Goal: Information Seeking & Learning: Learn about a topic

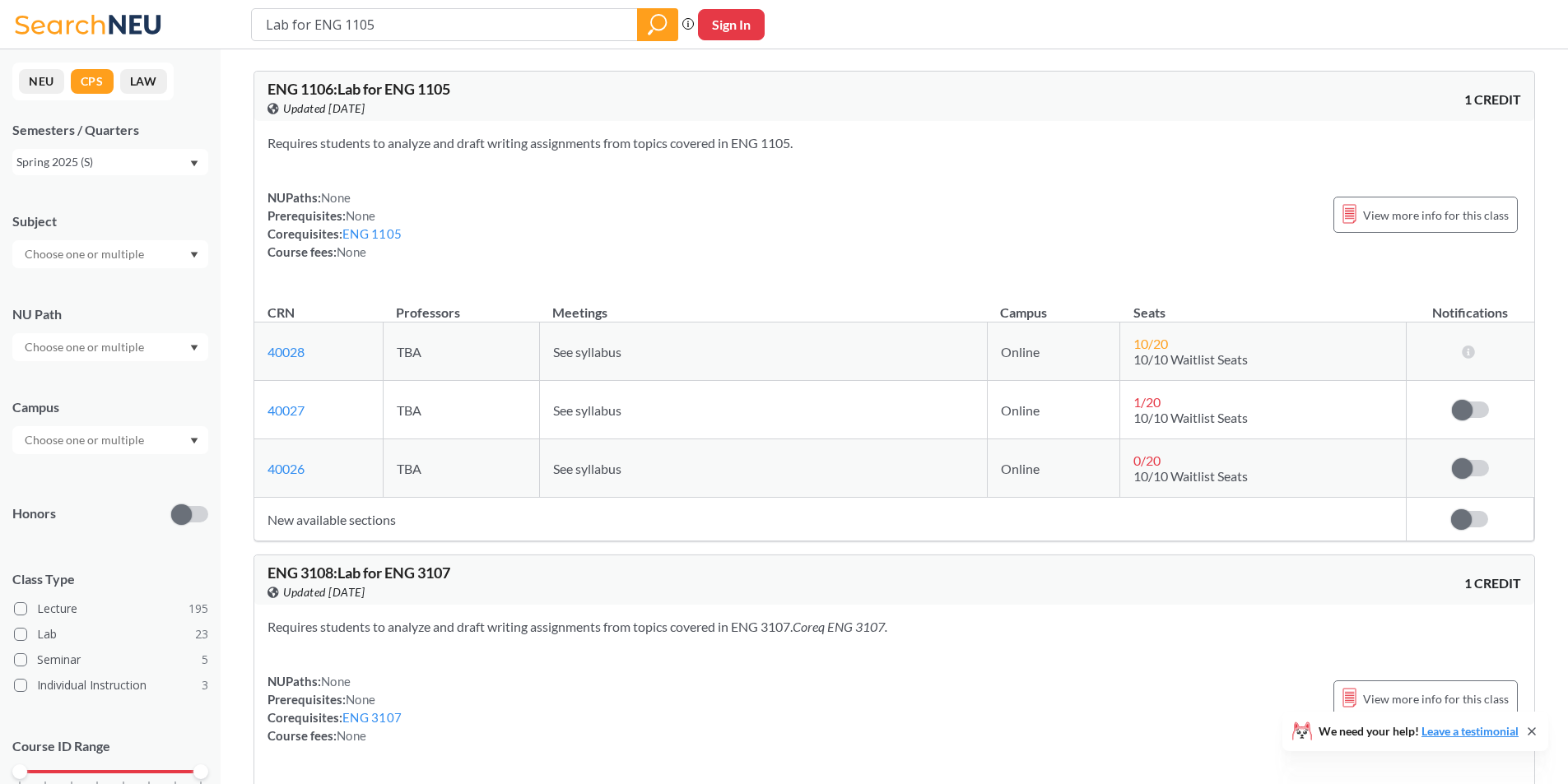
click at [705, 263] on div "Requires students to analyze and draft writing assignments from topics covered …" at bounding box center [894, 204] width 1280 height 166
click at [93, 160] on div "Spring 2025 (S)" at bounding box center [103, 163] width 172 height 18
click at [89, 206] on span "Fall 2025 (Q)" at bounding box center [55, 199] width 69 height 18
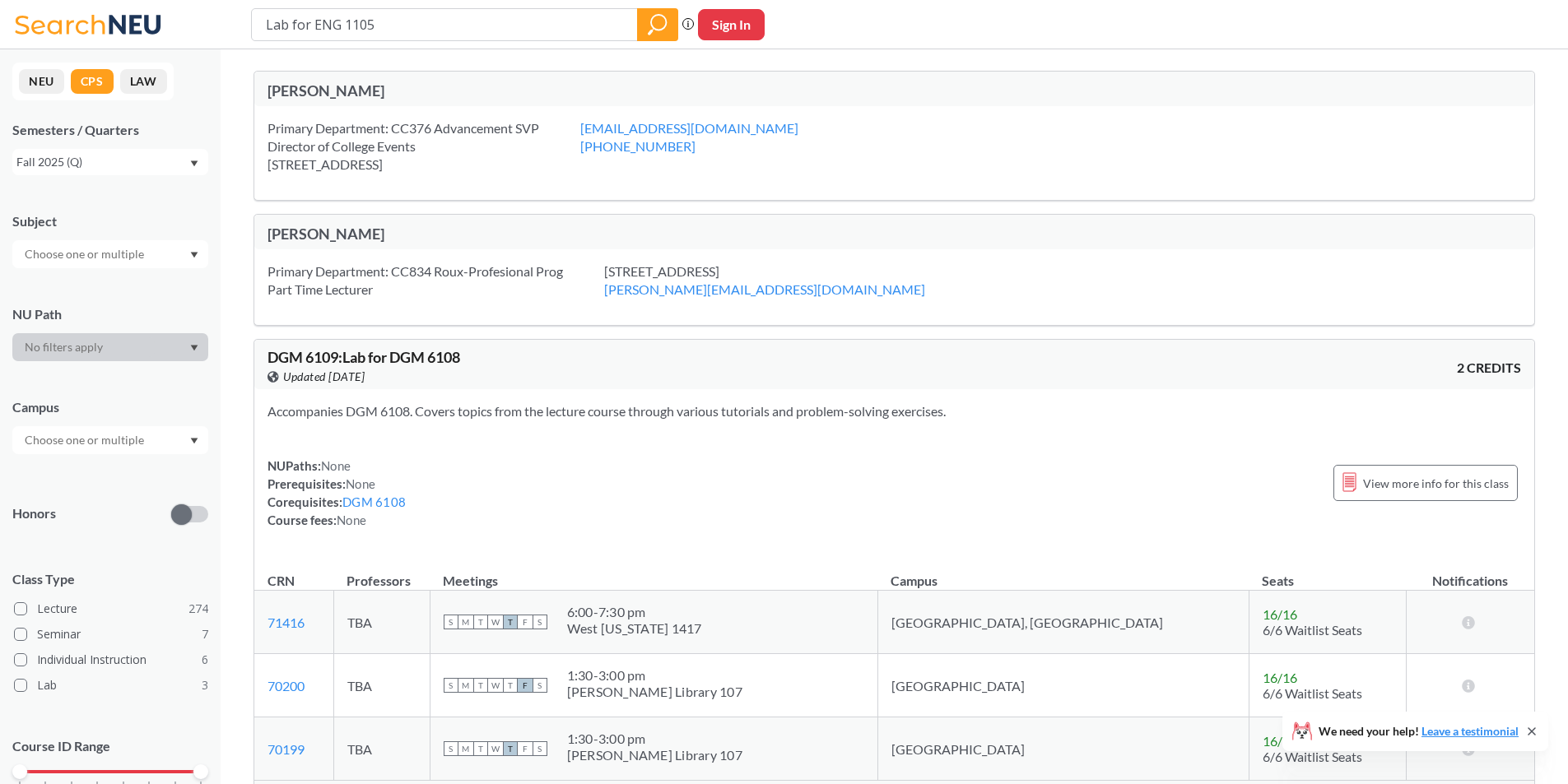
drag, startPoint x: 384, startPoint y: 31, endPoint x: 172, endPoint y: 29, distance: 212.0
click at [172, 29] on div "Lab for ENG 1105 Phrase search guarantees the exact search appears in the resul…" at bounding box center [784, 24] width 1568 height 49
type input "eng 1105"
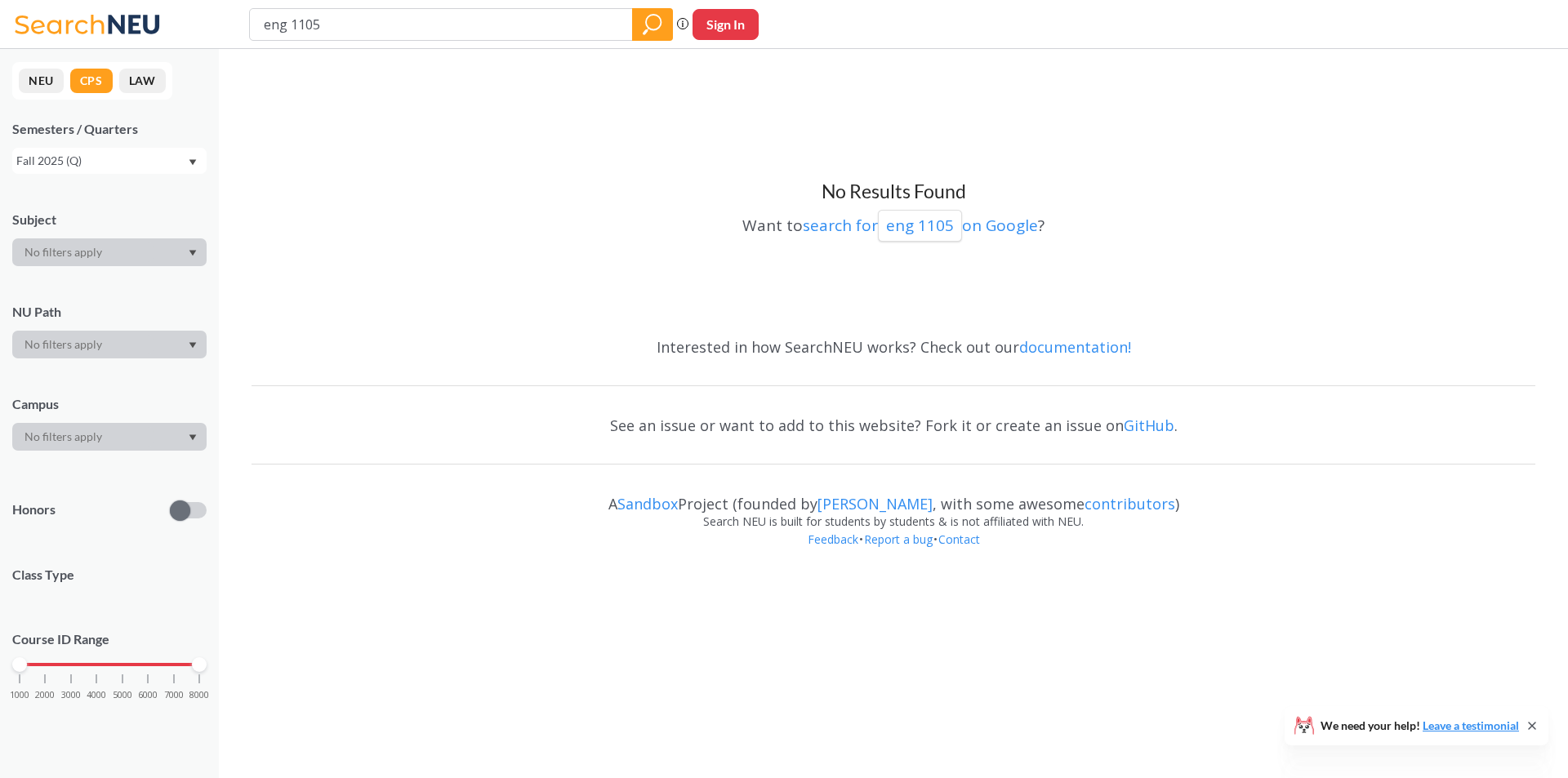
click at [28, 80] on button "NEU" at bounding box center [40, 81] width 45 height 25
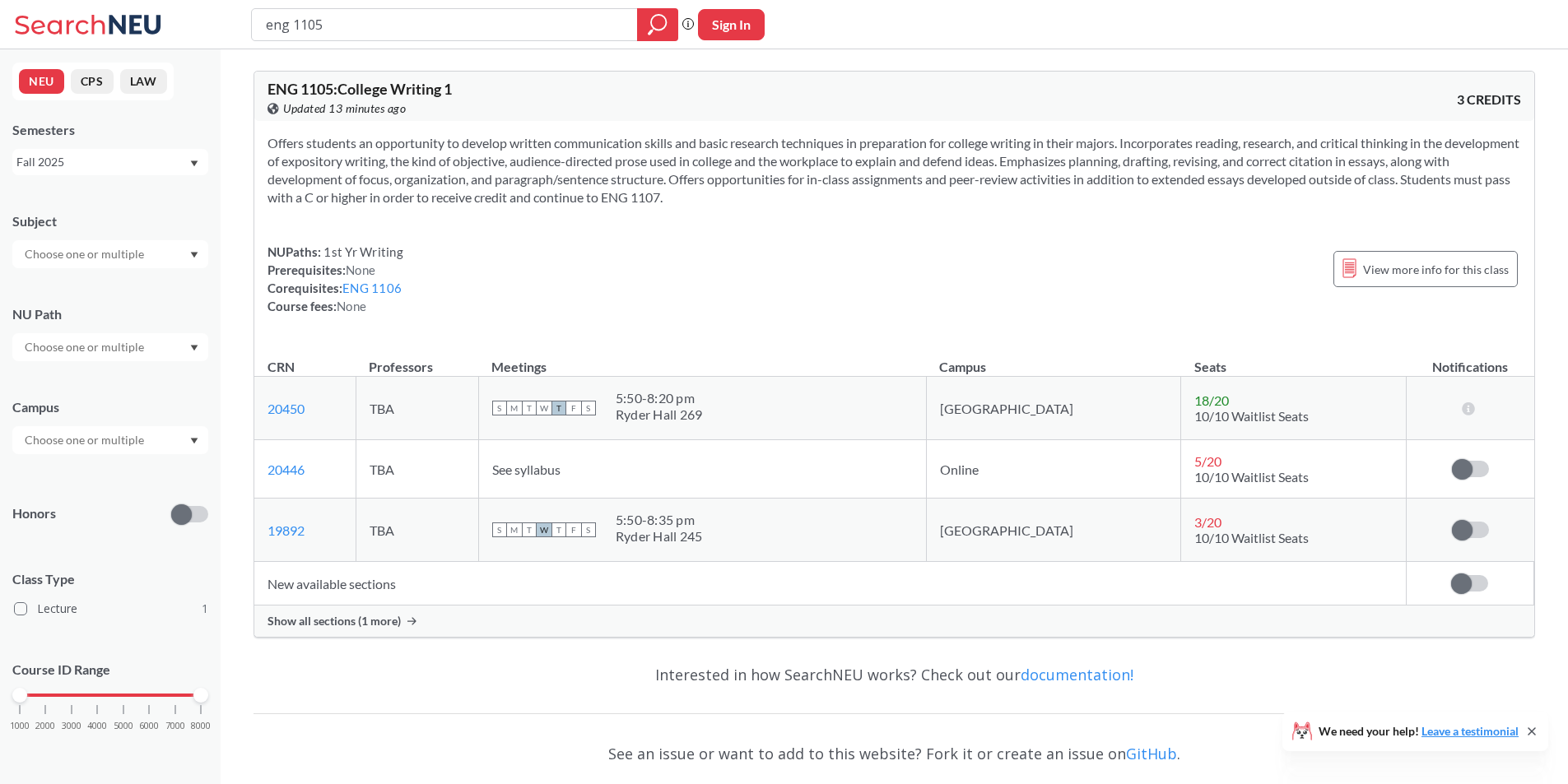
click at [511, 267] on div "NUPaths: 1st Yr Writing Prerequisites: None Corequisites: ENG 1106 Course fees:…" at bounding box center [894, 279] width 1254 height 72
drag, startPoint x: 787, startPoint y: 199, endPoint x: 922, endPoint y: 67, distance: 188.8
click at [922, 67] on div "ENG 1105 : College Writing 1 View this course on Banner. Updated 13 minutes ago…" at bounding box center [894, 354] width 1281 height 594
drag, startPoint x: 927, startPoint y: 56, endPoint x: 905, endPoint y: 190, distance: 135.8
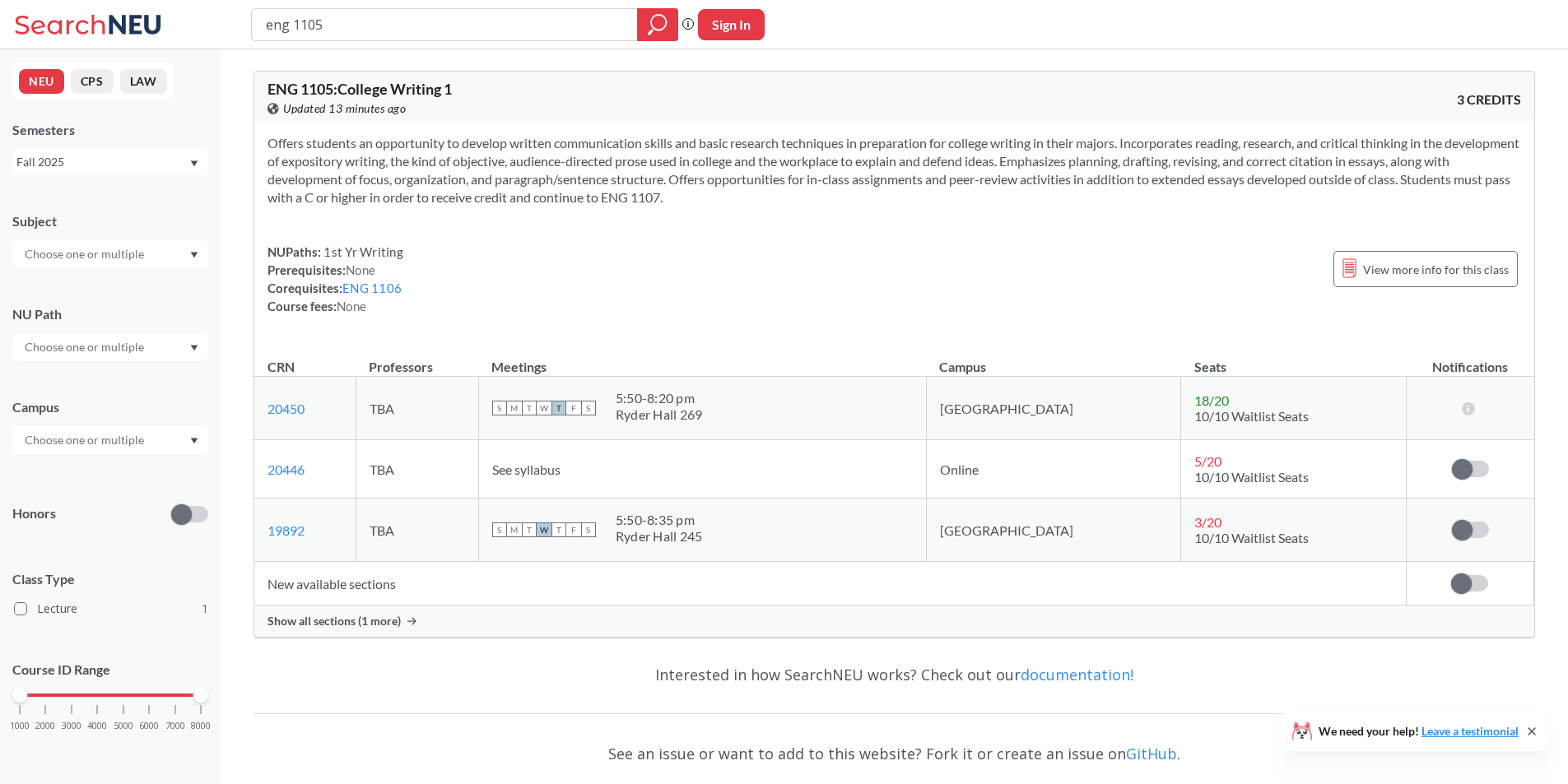
click at [905, 190] on div "ENG 1105 : College Writing 1 View this course on Banner. Updated 13 minutes ago…" at bounding box center [894, 475] width 1347 height 853
click at [905, 190] on section "Offers students an opportunity to develop written communication skills and basi…" at bounding box center [894, 170] width 1254 height 72
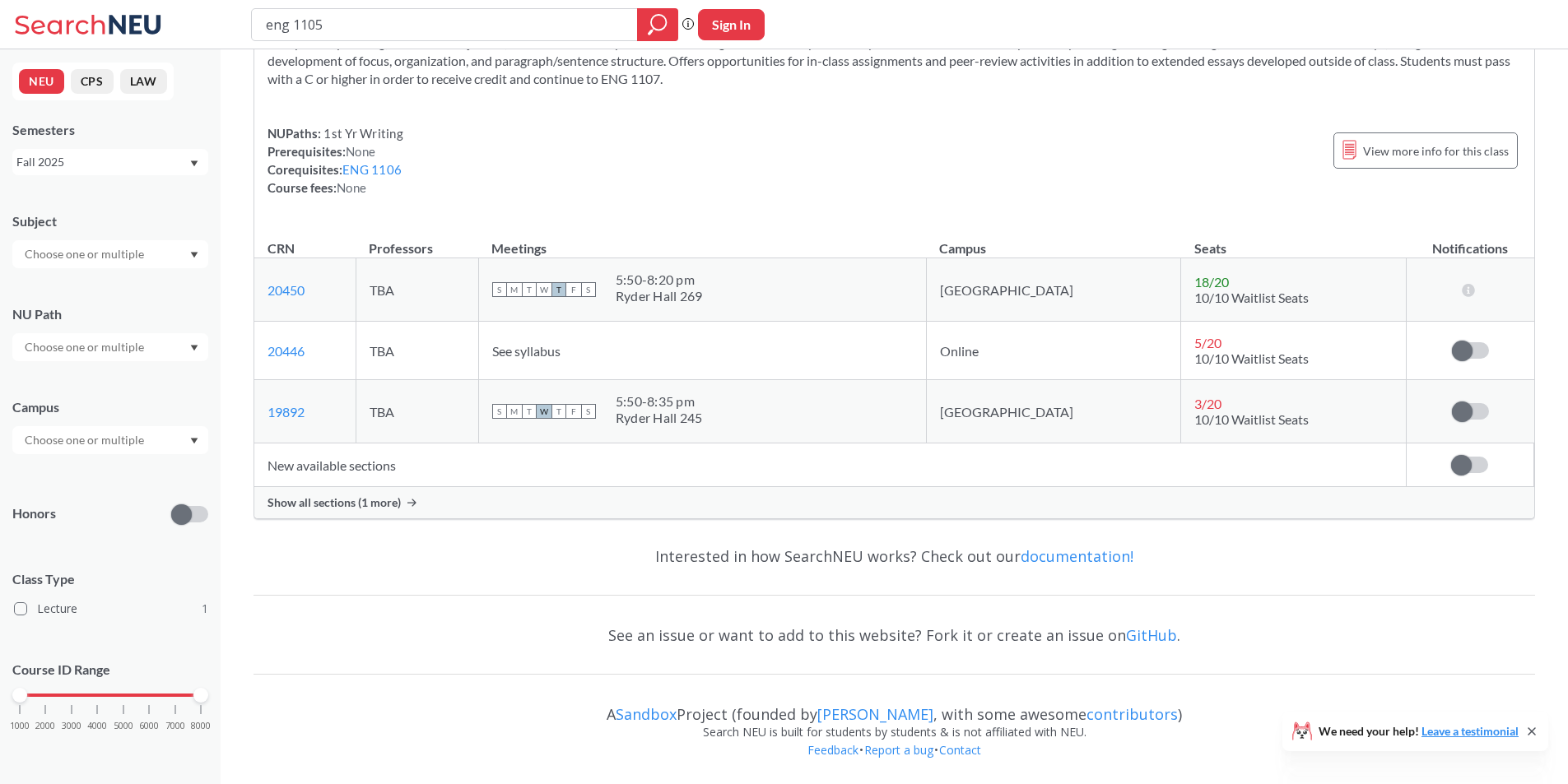
click at [327, 502] on span "Show all sections (1 more)" at bounding box center [334, 503] width 133 height 15
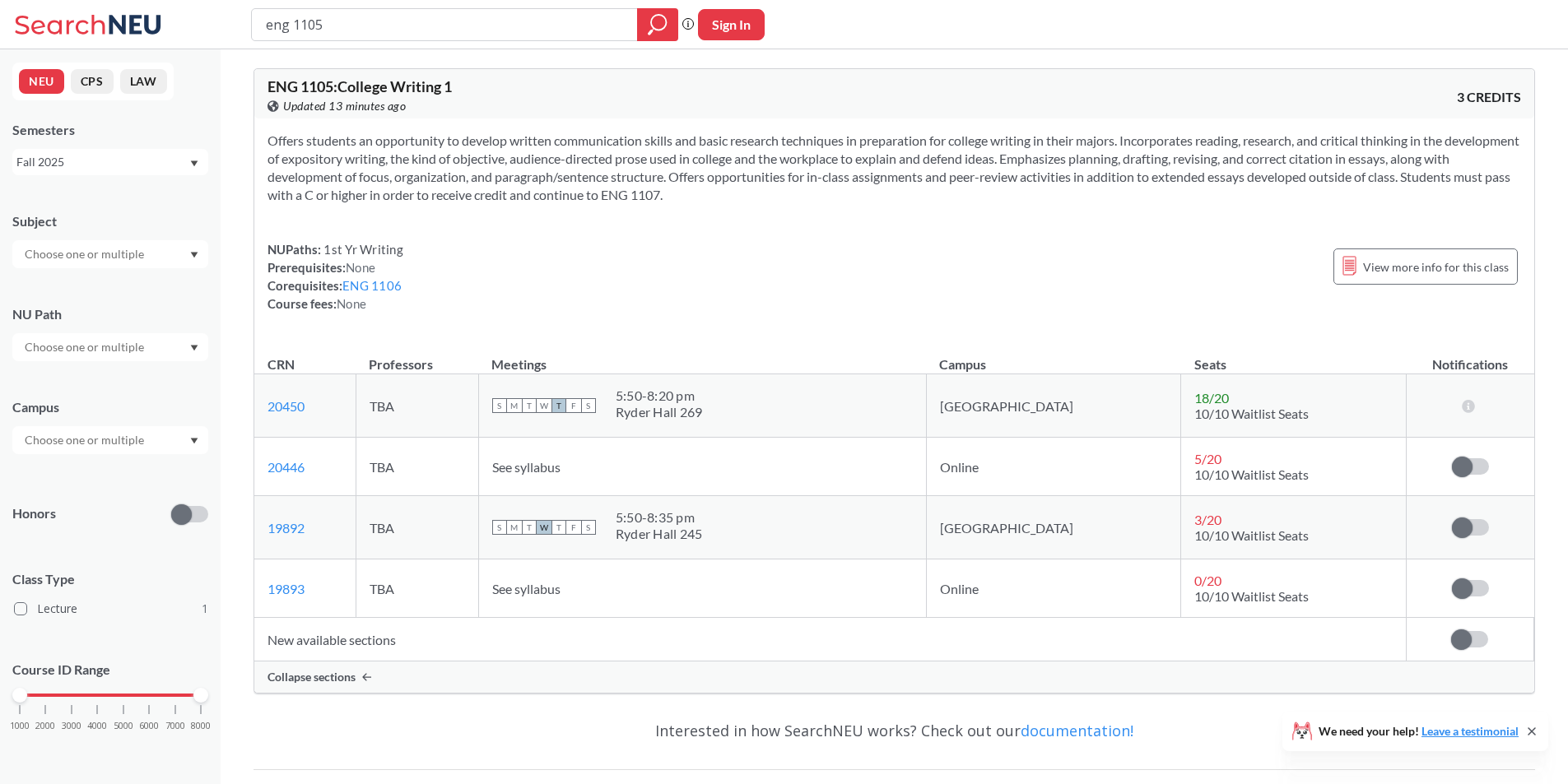
scroll to position [0, 0]
